Goal: Task Accomplishment & Management: Manage account settings

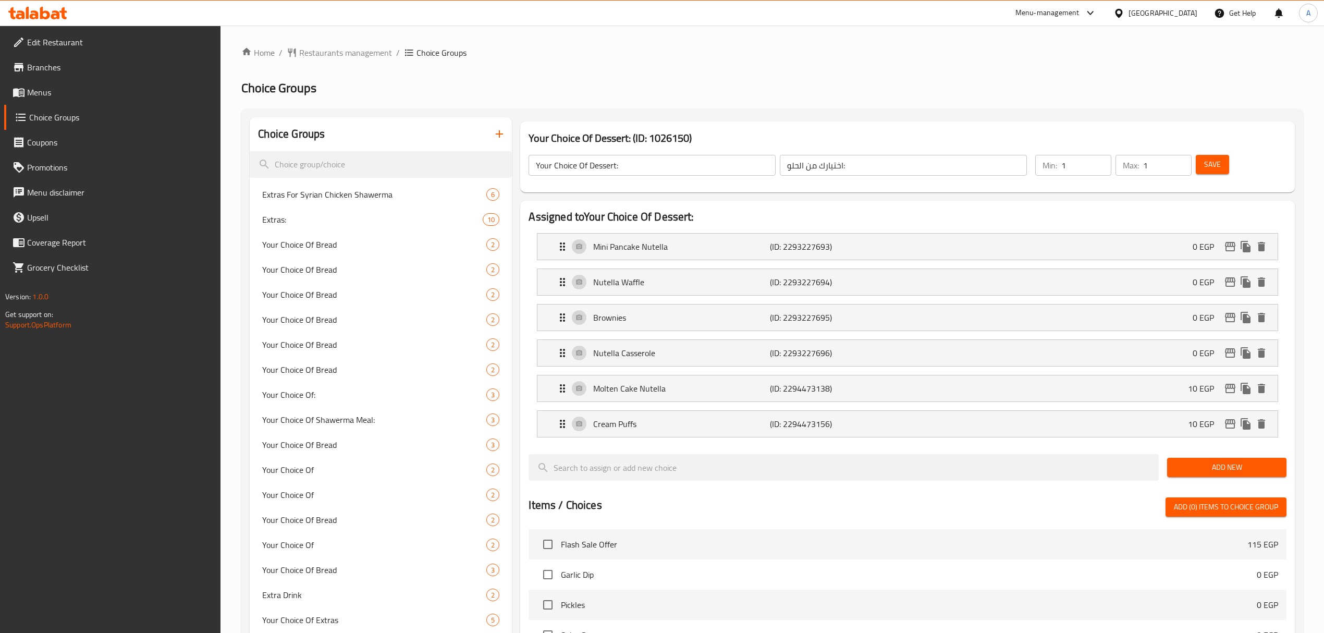
click at [1078, 13] on div "Menu-management" at bounding box center [1047, 13] width 64 height 13
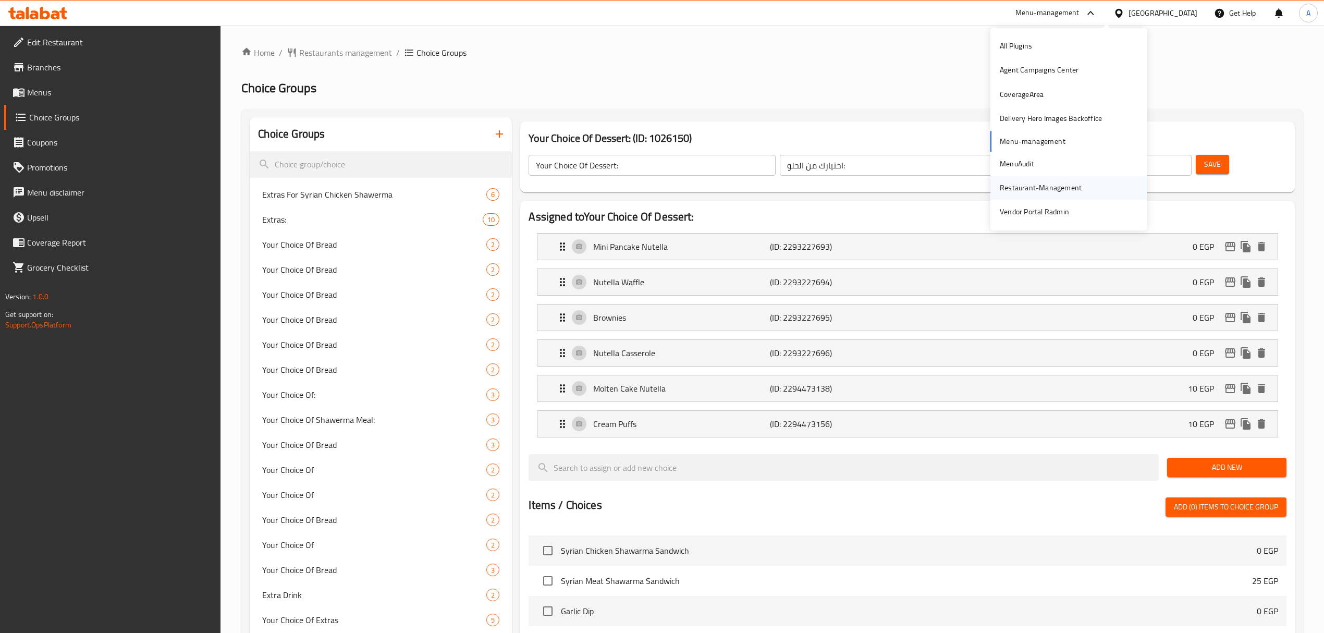
click at [1030, 191] on div "Restaurant-Management" at bounding box center [1040, 187] width 82 height 11
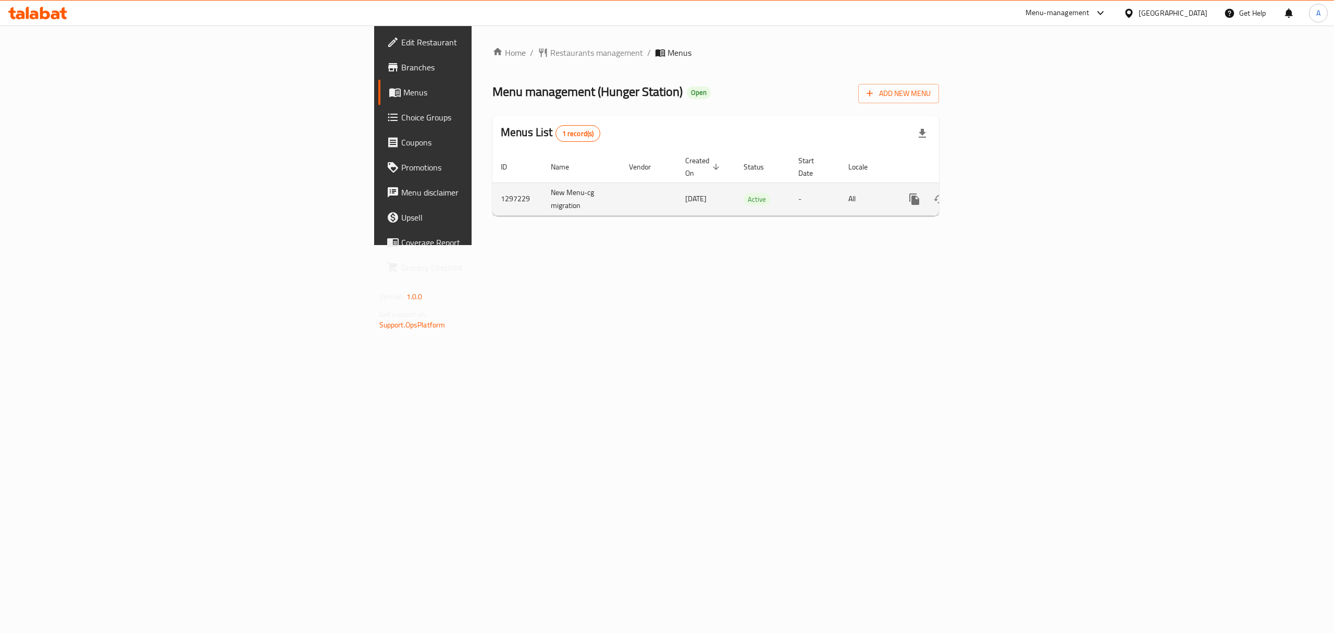
click at [996, 193] on icon "enhanced table" at bounding box center [989, 199] width 13 height 13
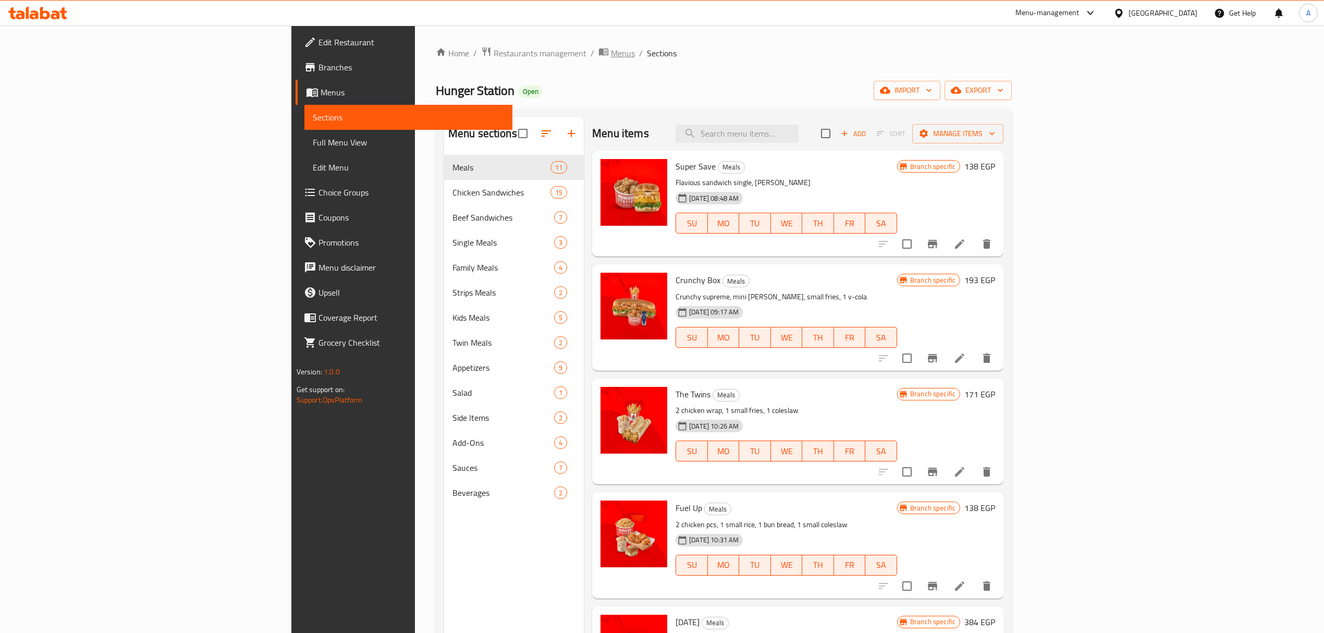
click at [611, 49] on span "Menus" at bounding box center [623, 53] width 24 height 13
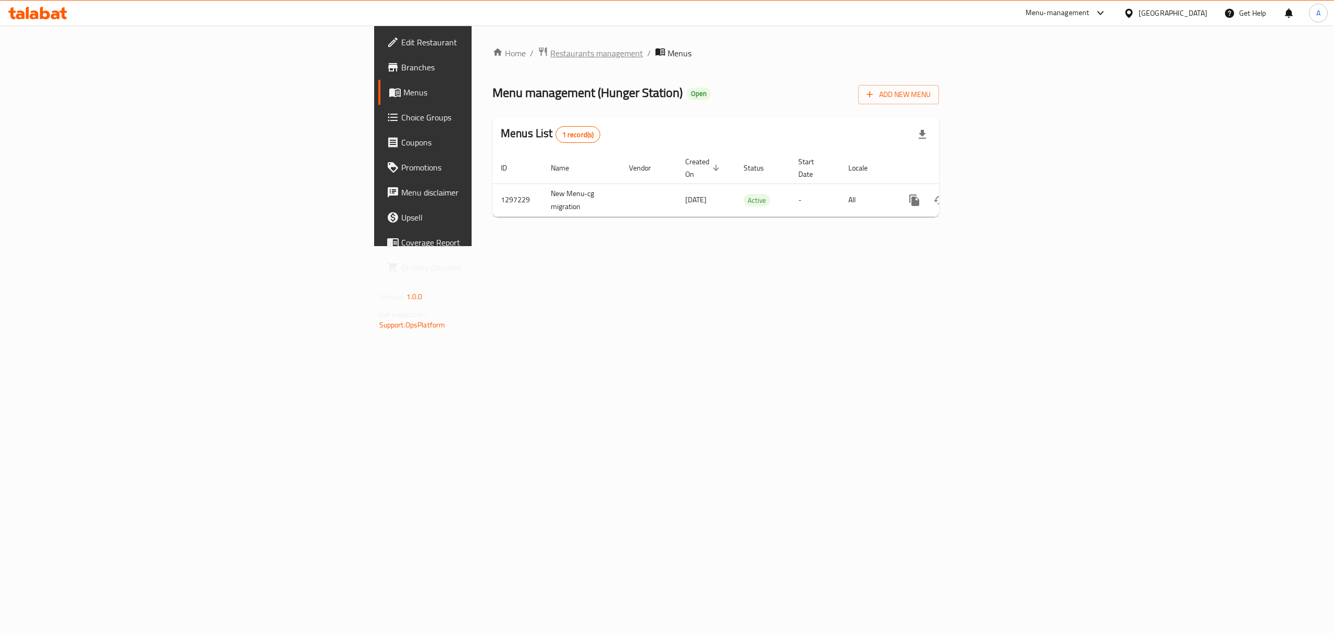
click at [550, 53] on span "Restaurants management" at bounding box center [596, 53] width 93 height 13
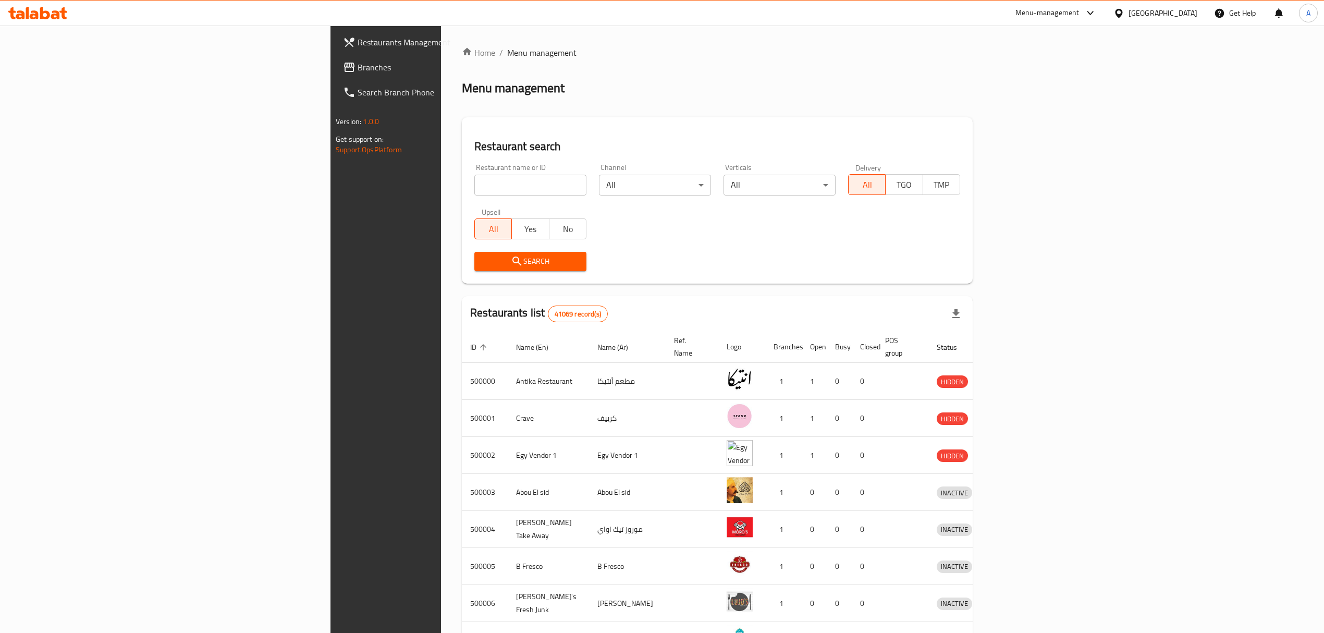
click at [462, 80] on div "Menu management" at bounding box center [717, 88] width 511 height 17
drag, startPoint x: 320, startPoint y: 86, endPoint x: 226, endPoint y: 41, distance: 104.6
click at [441, 41] on div "Home / Menu management Menu management Restaurant search Restaurant name or ID …" at bounding box center [717, 407] width 552 height 763
click at [463, 28] on div "Home / Menu management Menu management Restaurant search Restaurant name or ID …" at bounding box center [717, 407] width 552 height 763
click at [565, 253] on div "Search" at bounding box center [717, 261] width 498 height 32
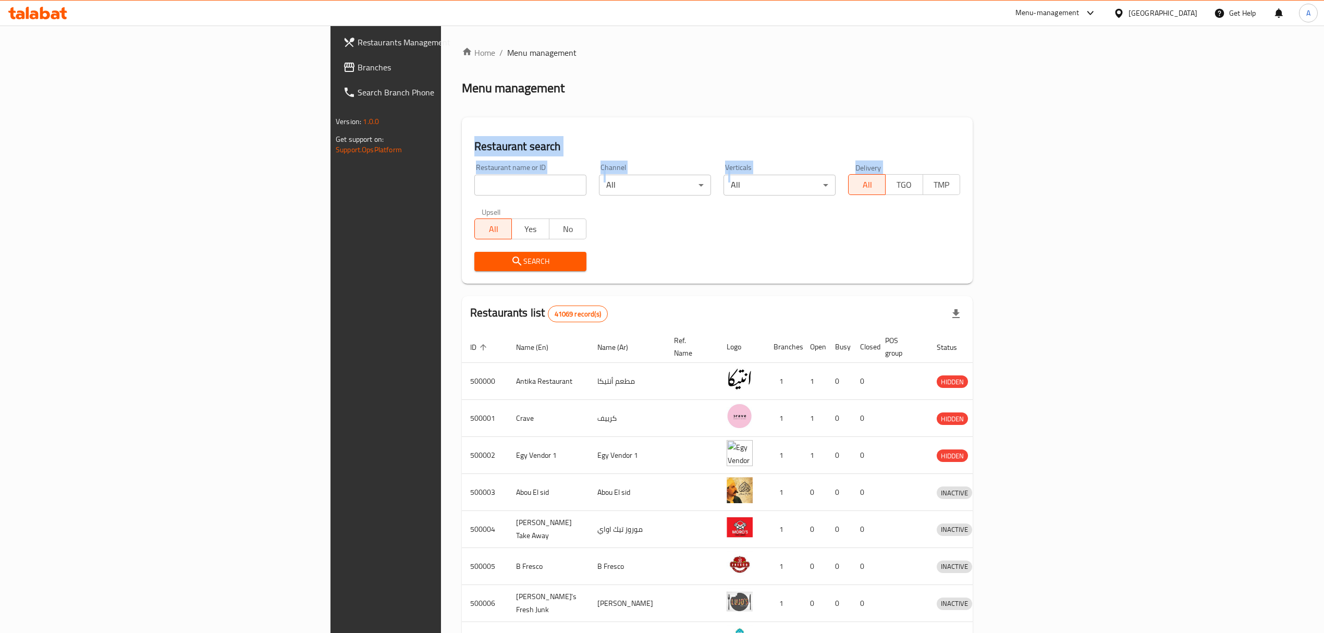
drag, startPoint x: 251, startPoint y: 144, endPoint x: 1162, endPoint y: 167, distance: 910.6
click at [972, 167] on div "Restaurant search Restaurant name or ID Restaurant name or ID Channel All ​ Ver…" at bounding box center [717, 200] width 511 height 166
click at [614, 94] on div "Menu management" at bounding box center [717, 88] width 511 height 17
